Goal: Use online tool/utility: Utilize a website feature to perform a specific function

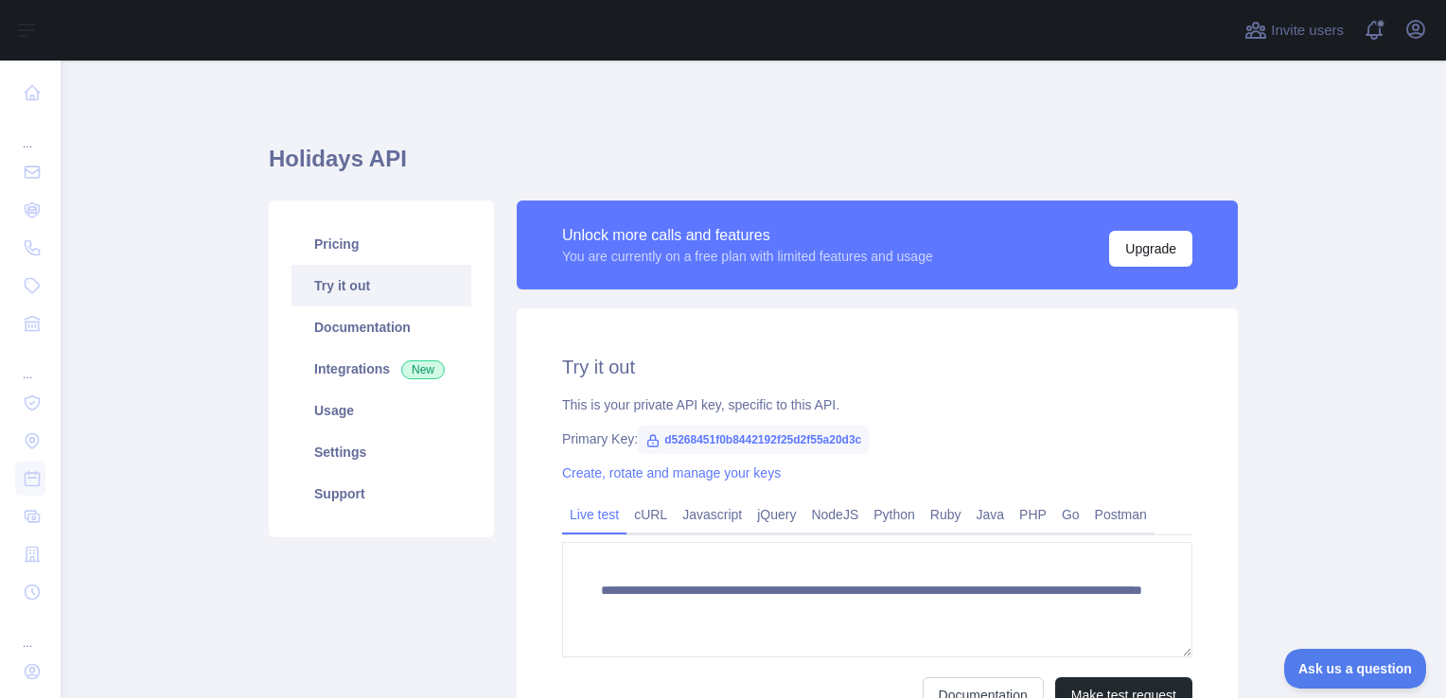
scroll to position [62, 0]
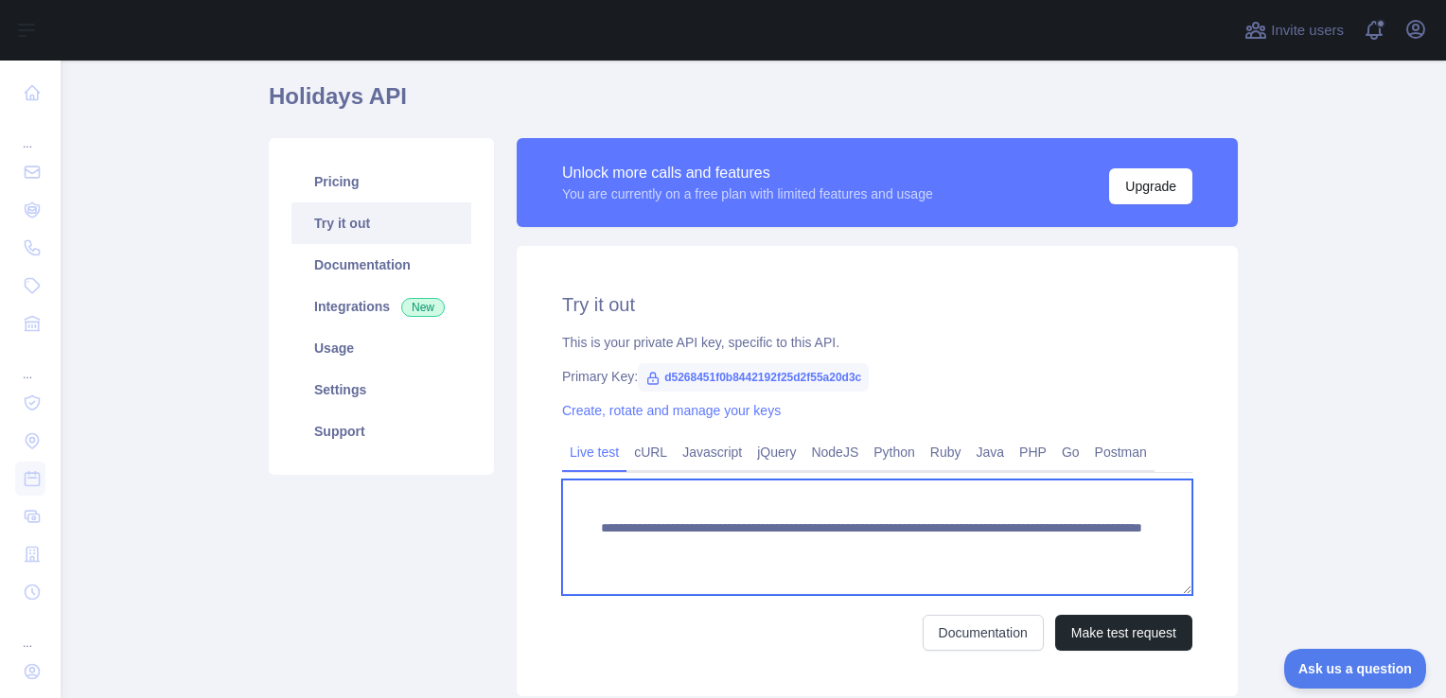
drag, startPoint x: 590, startPoint y: 532, endPoint x: 781, endPoint y: 535, distance: 191.2
click at [781, 535] on textarea "**********" at bounding box center [877, 537] width 630 height 115
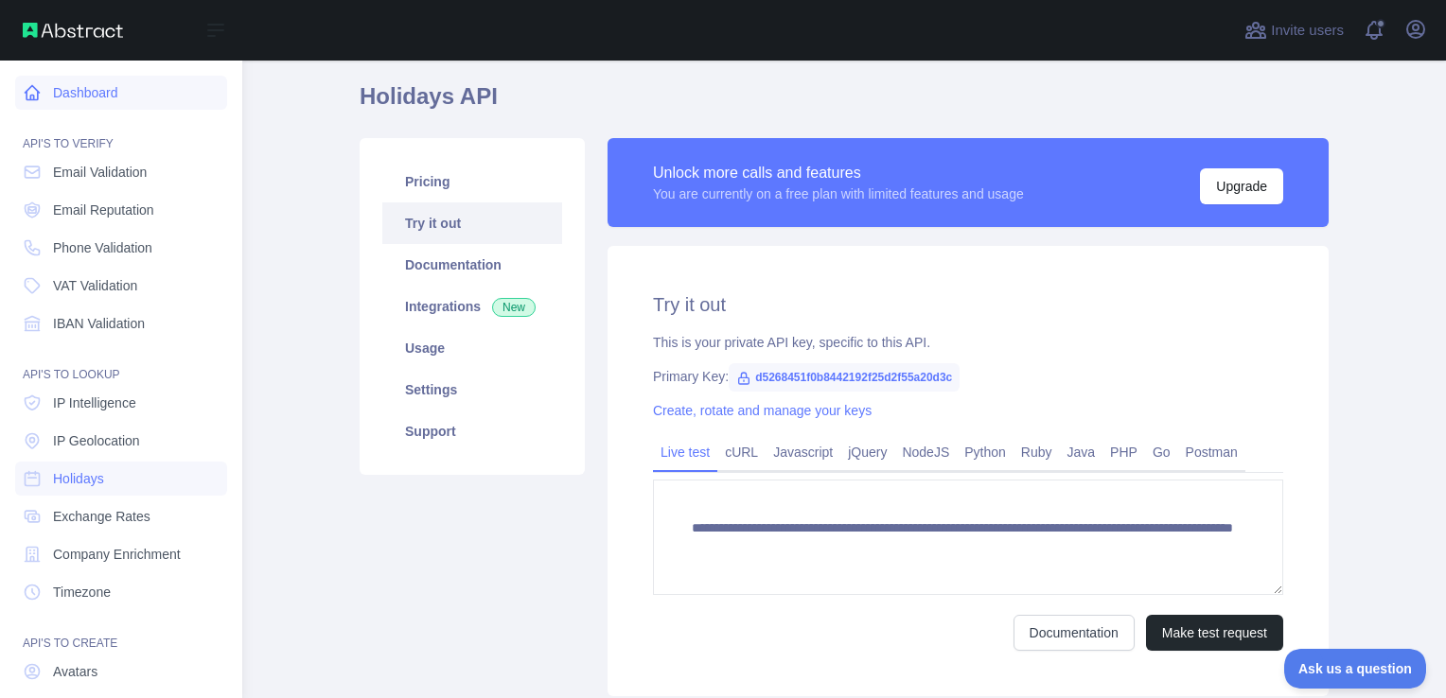
click at [71, 84] on link "Dashboard" at bounding box center [121, 93] width 212 height 34
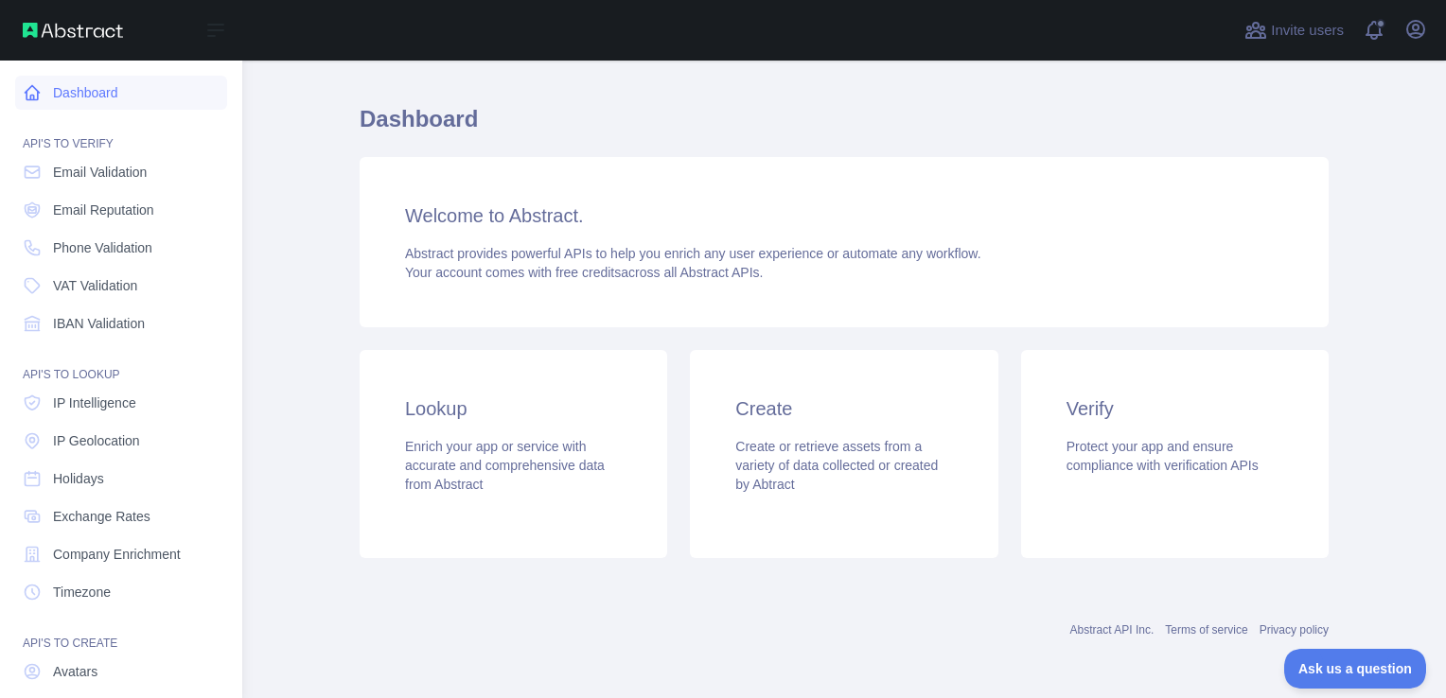
scroll to position [62, 0]
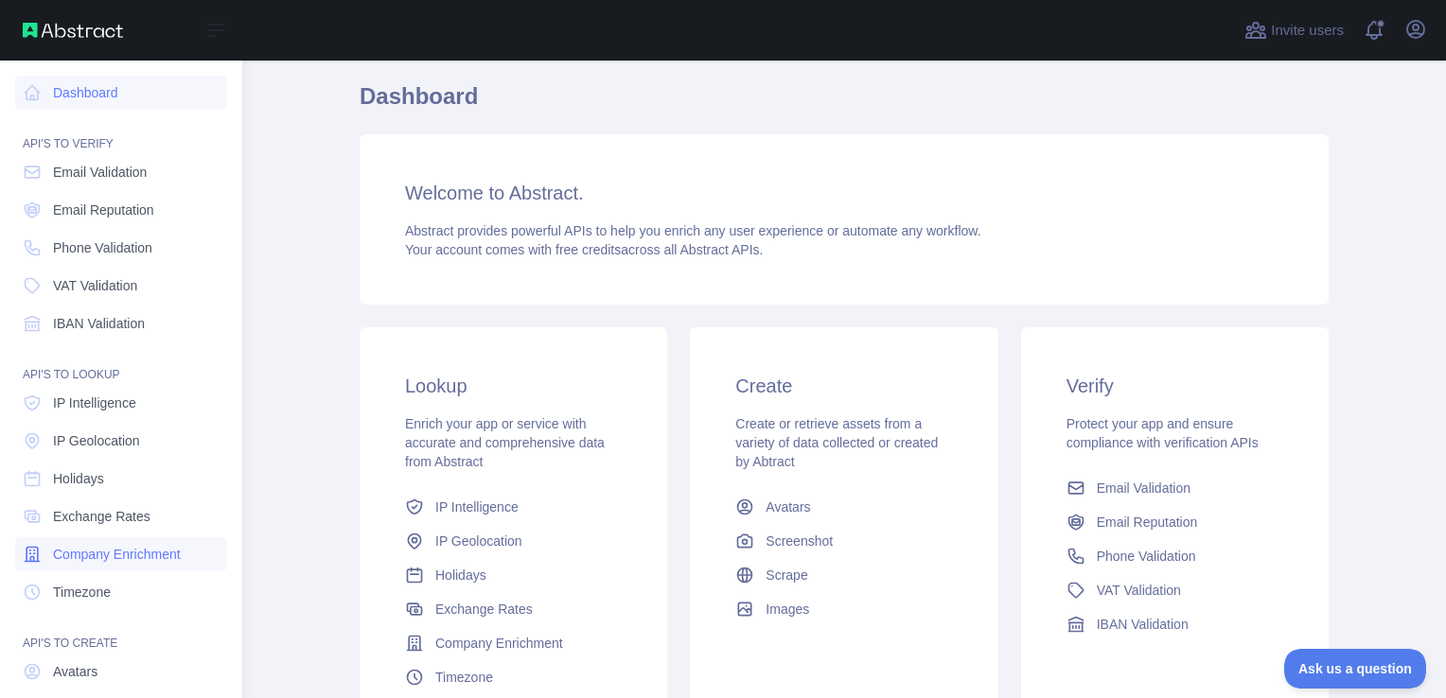
click at [79, 545] on span "Company Enrichment" at bounding box center [117, 554] width 128 height 19
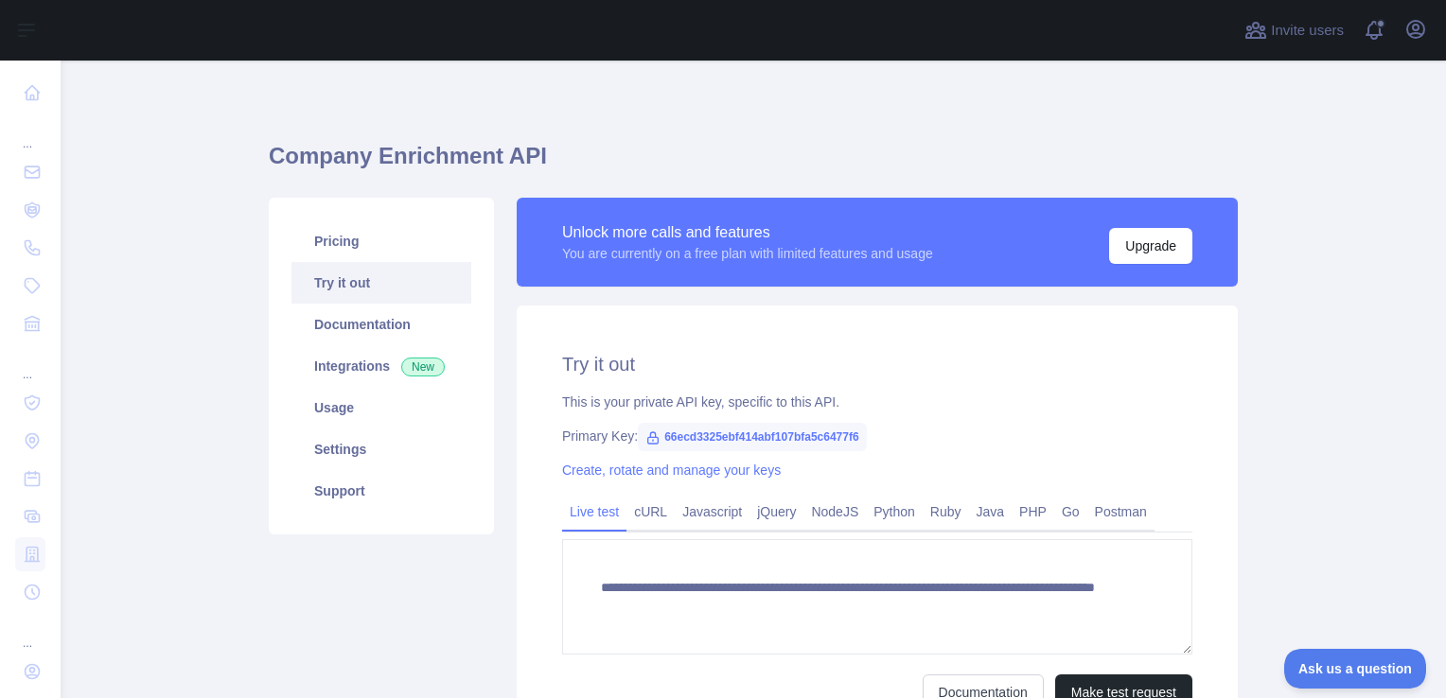
scroll to position [1, 0]
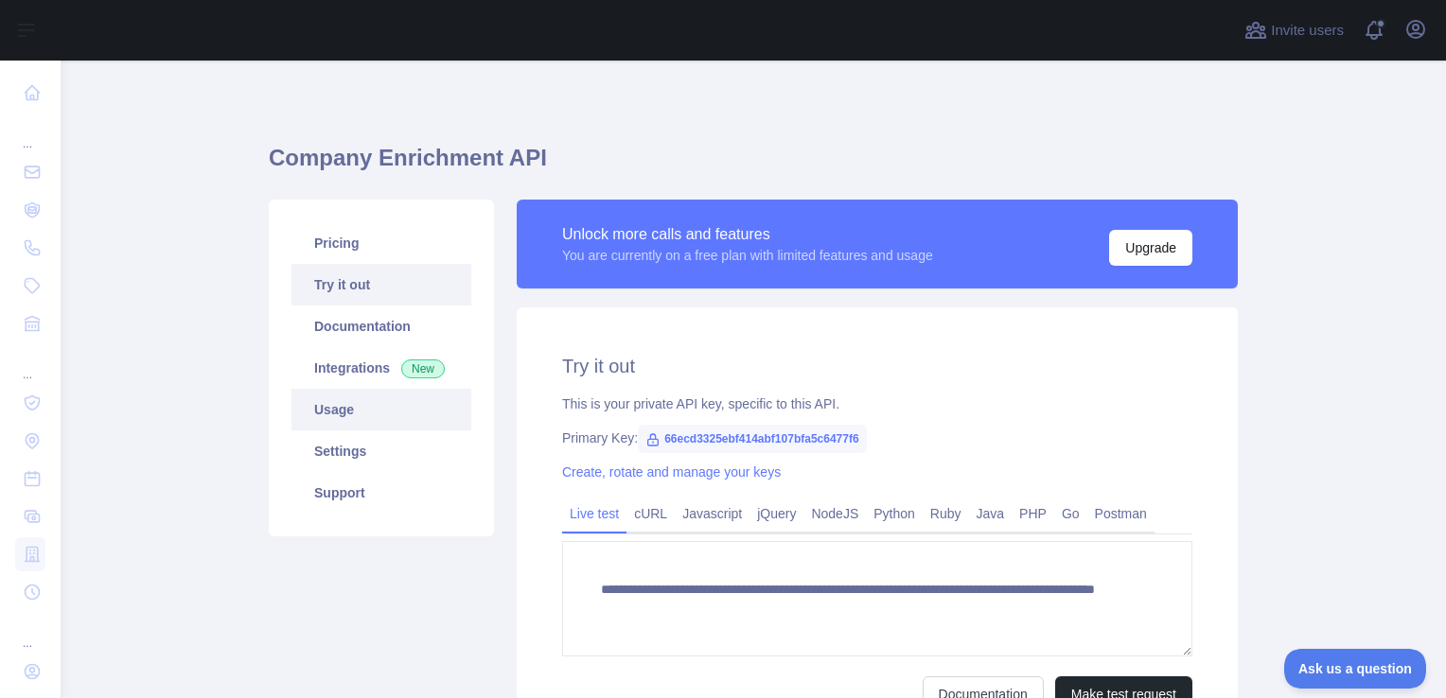
click at [331, 417] on link "Usage" at bounding box center [381, 410] width 180 height 42
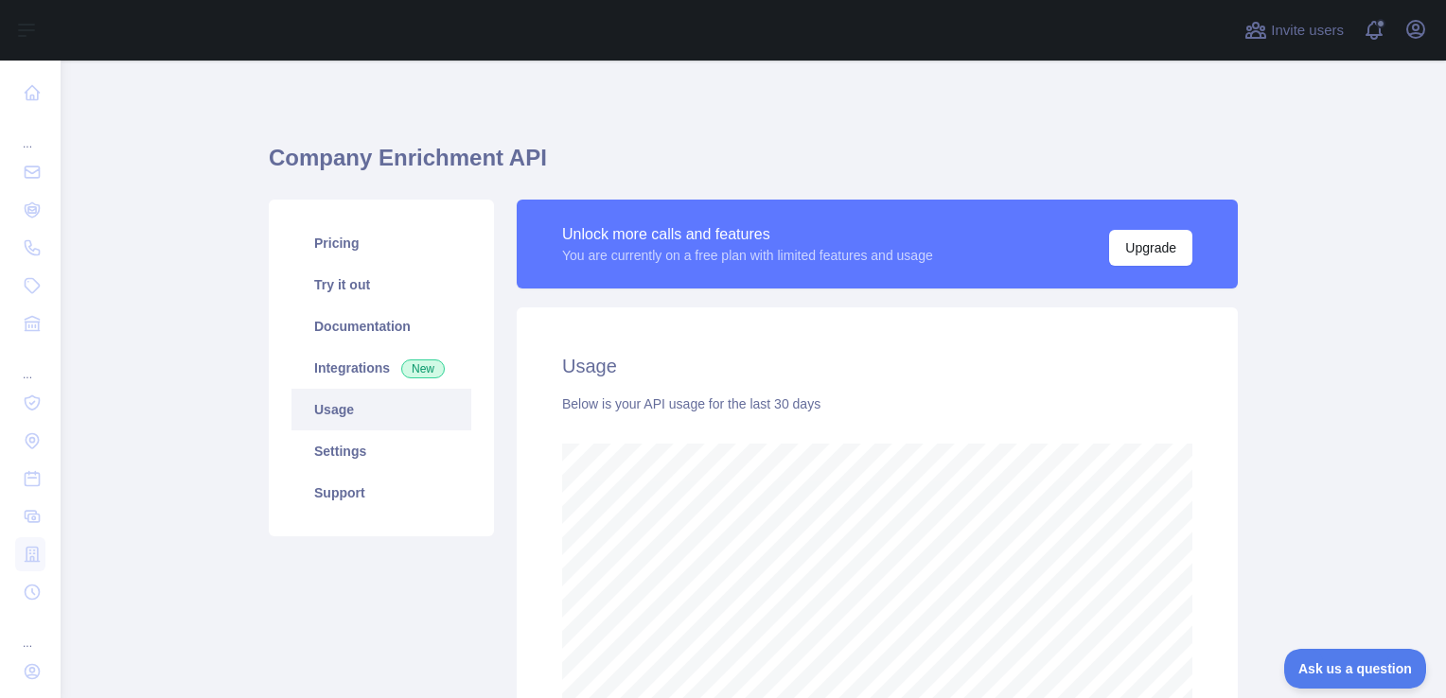
scroll to position [638, 1370]
click at [352, 278] on link "Try it out" at bounding box center [381, 285] width 180 height 42
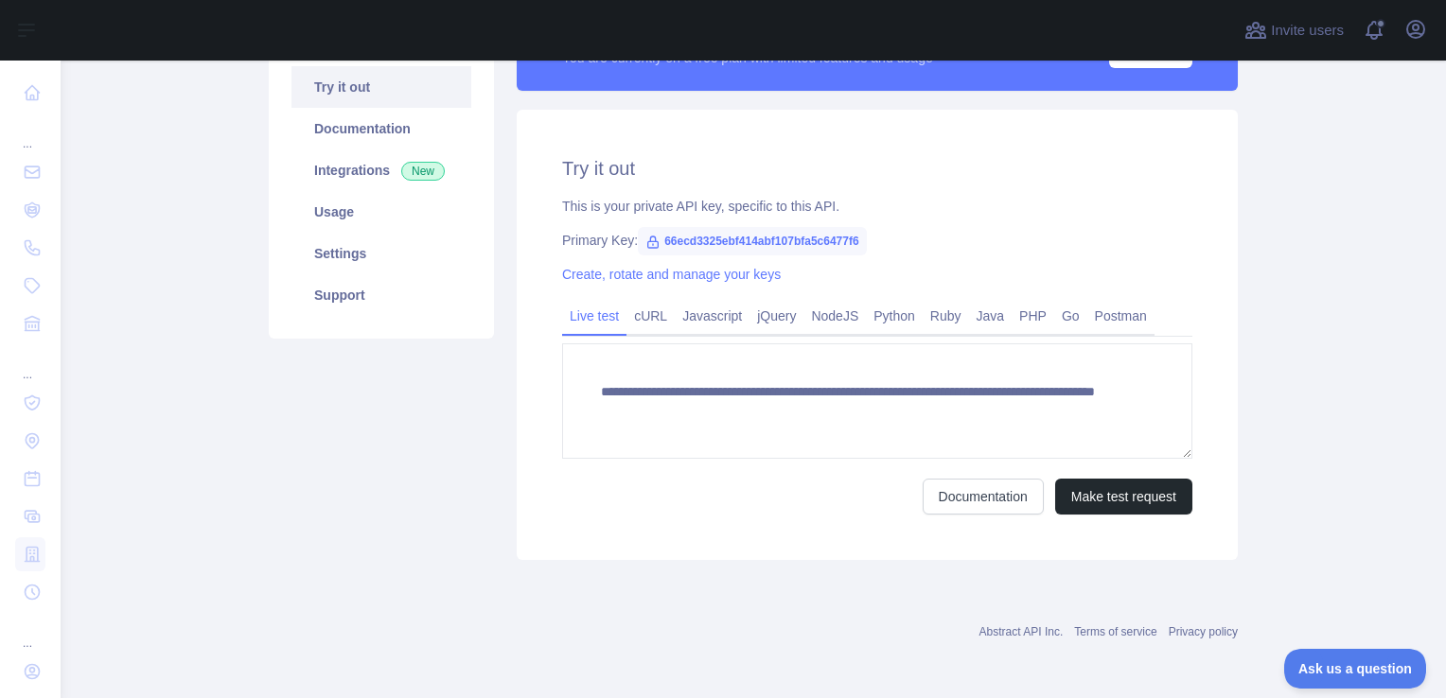
scroll to position [144, 0]
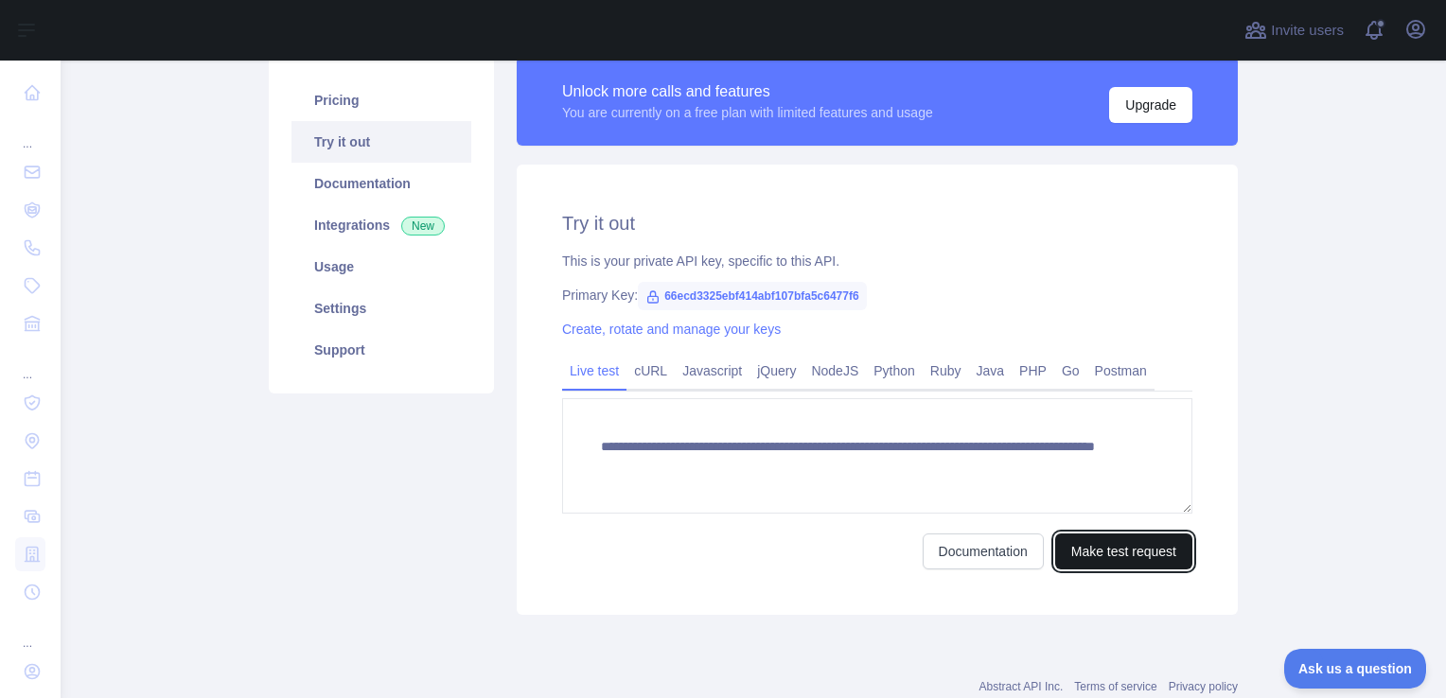
click at [1128, 562] on button "Make test request" at bounding box center [1123, 552] width 137 height 36
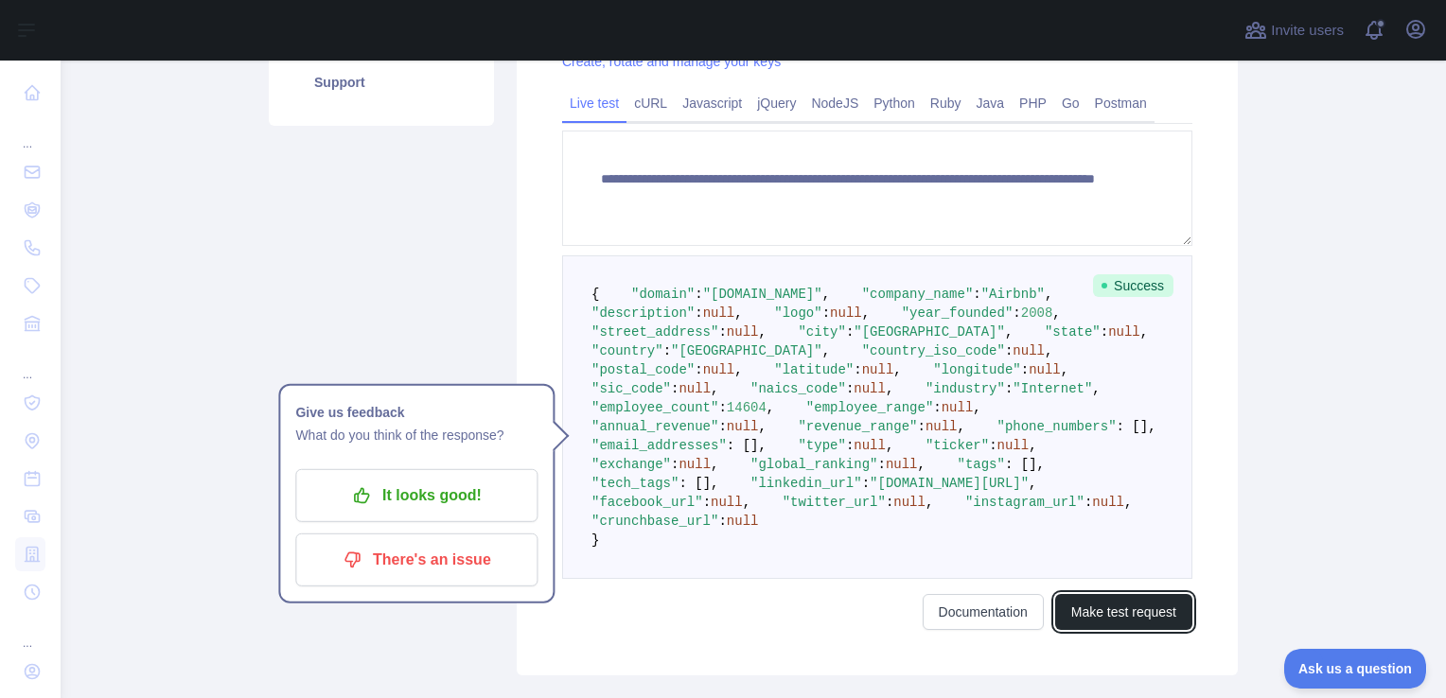
scroll to position [266, 0]
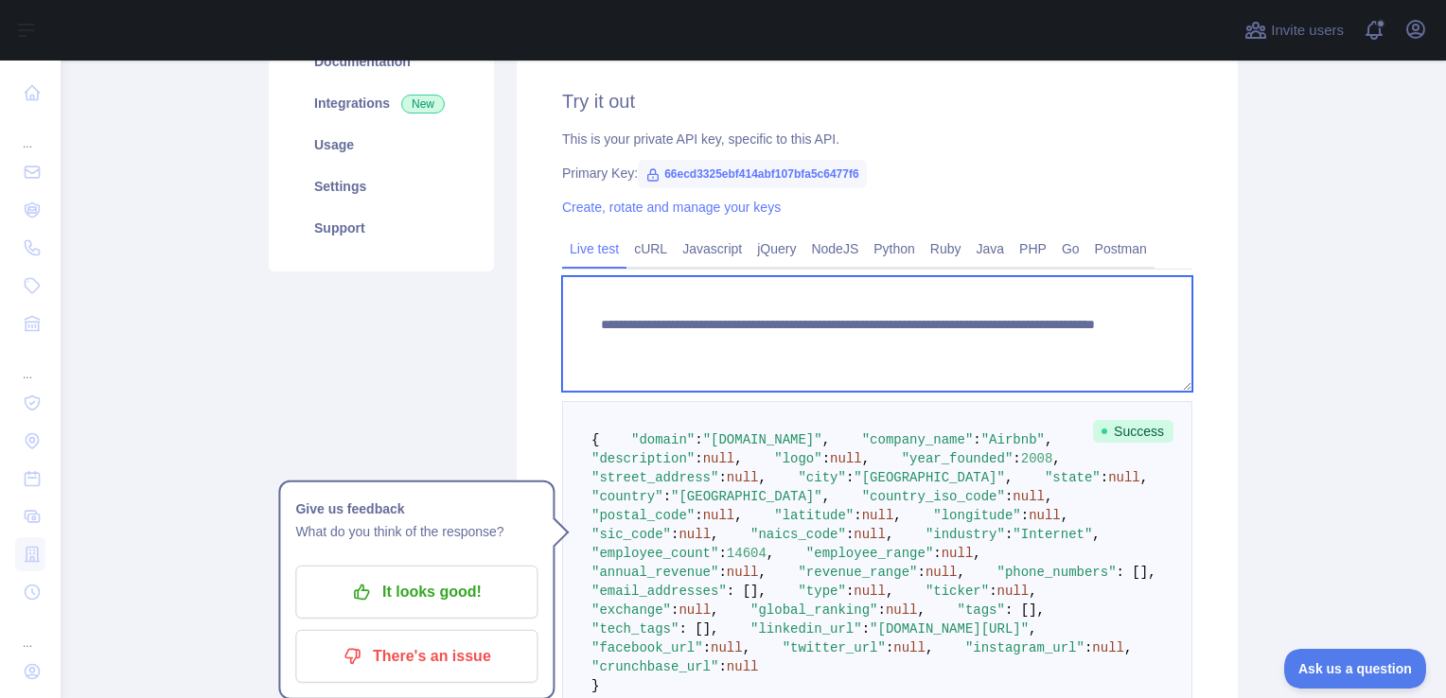
drag, startPoint x: 1000, startPoint y: 346, endPoint x: 921, endPoint y: 340, distance: 79.8
click at [921, 340] on textarea "**********" at bounding box center [877, 333] width 630 height 115
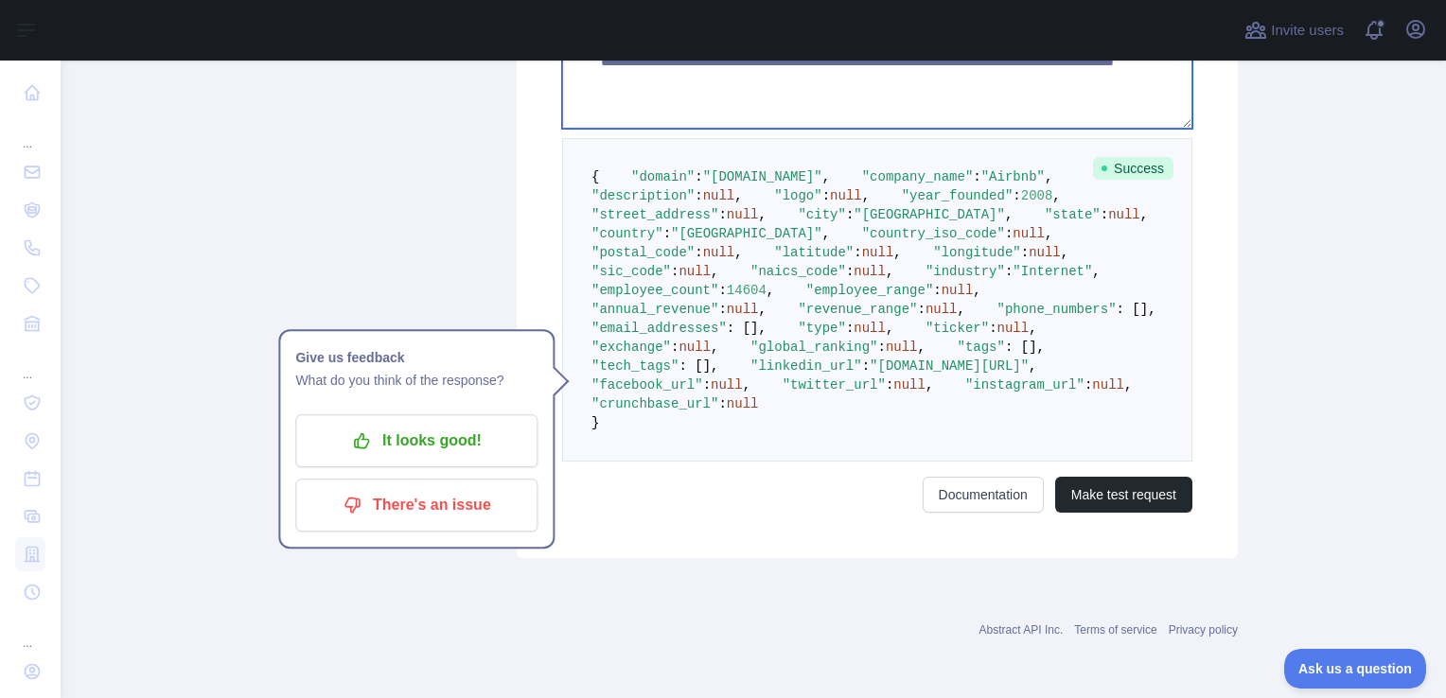
scroll to position [827, 0]
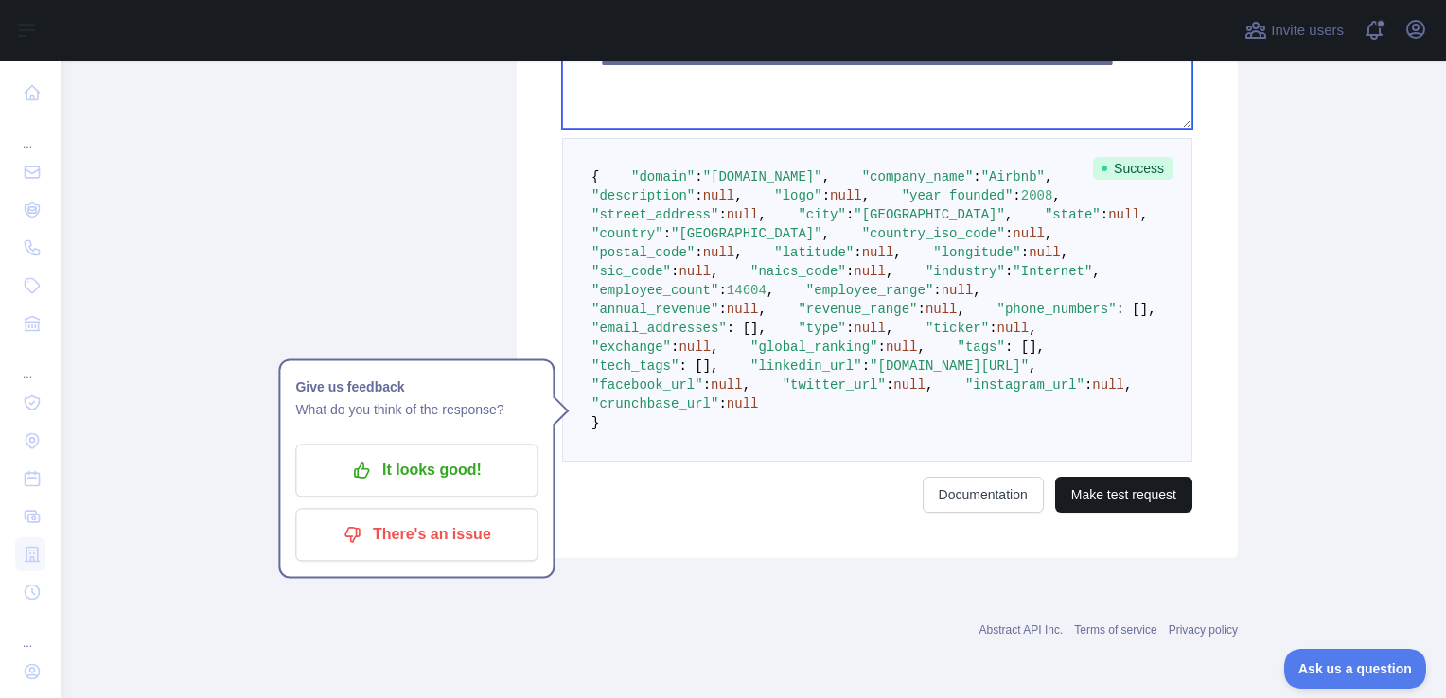
type textarea "**********"
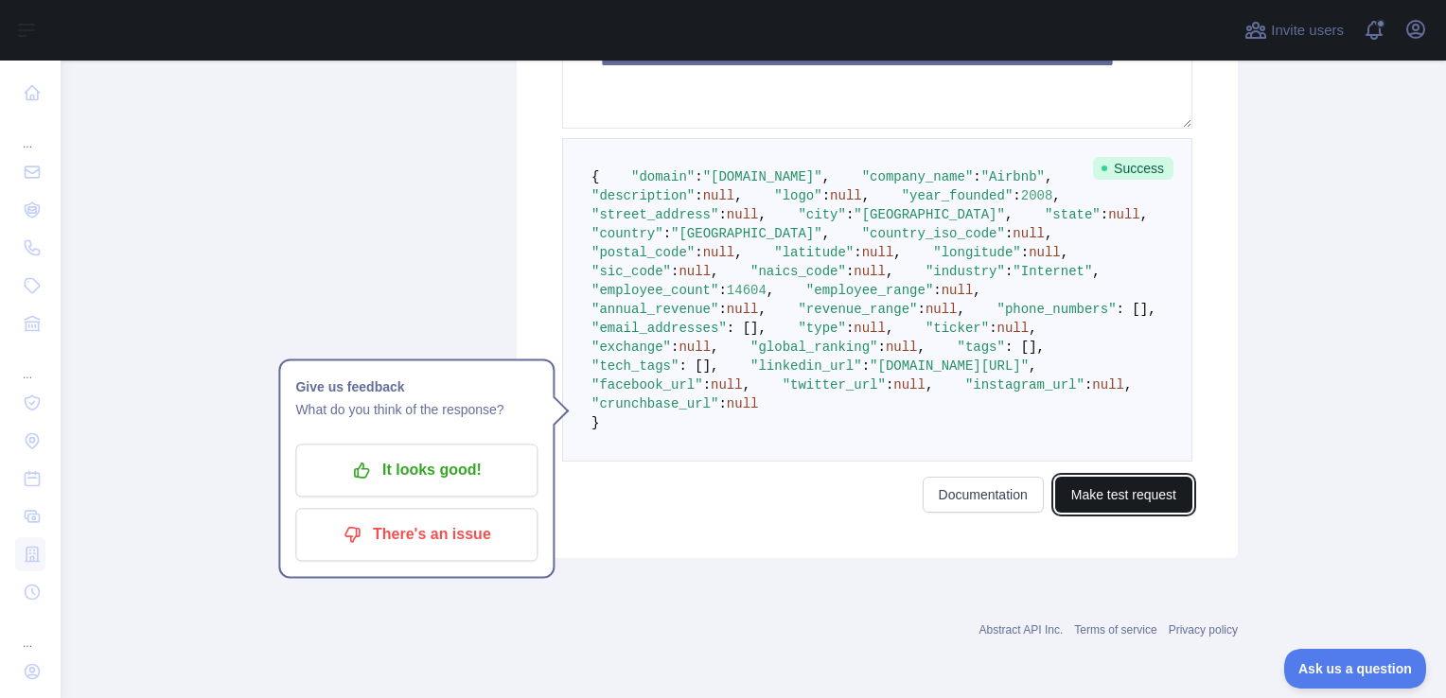
click at [1130, 513] on button "Make test request" at bounding box center [1123, 495] width 137 height 36
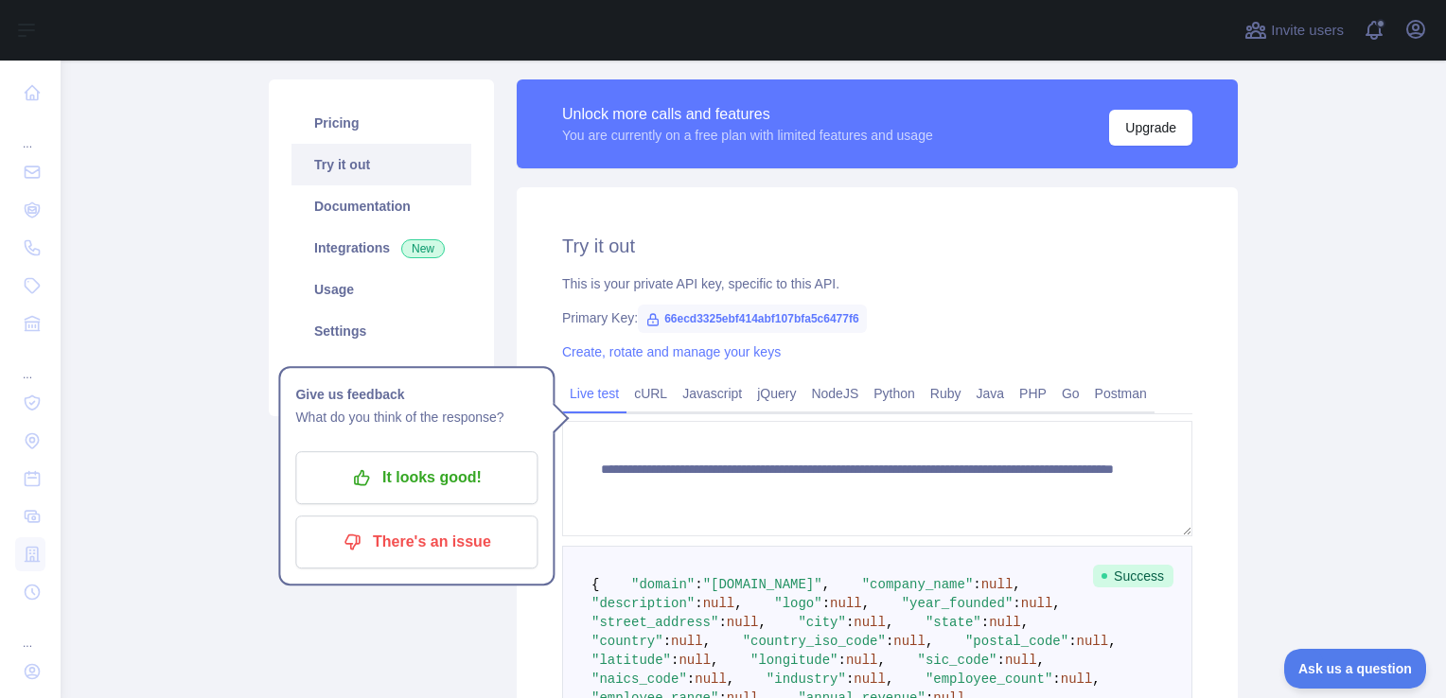
scroll to position [0, 0]
